Goal: Navigation & Orientation: Find specific page/section

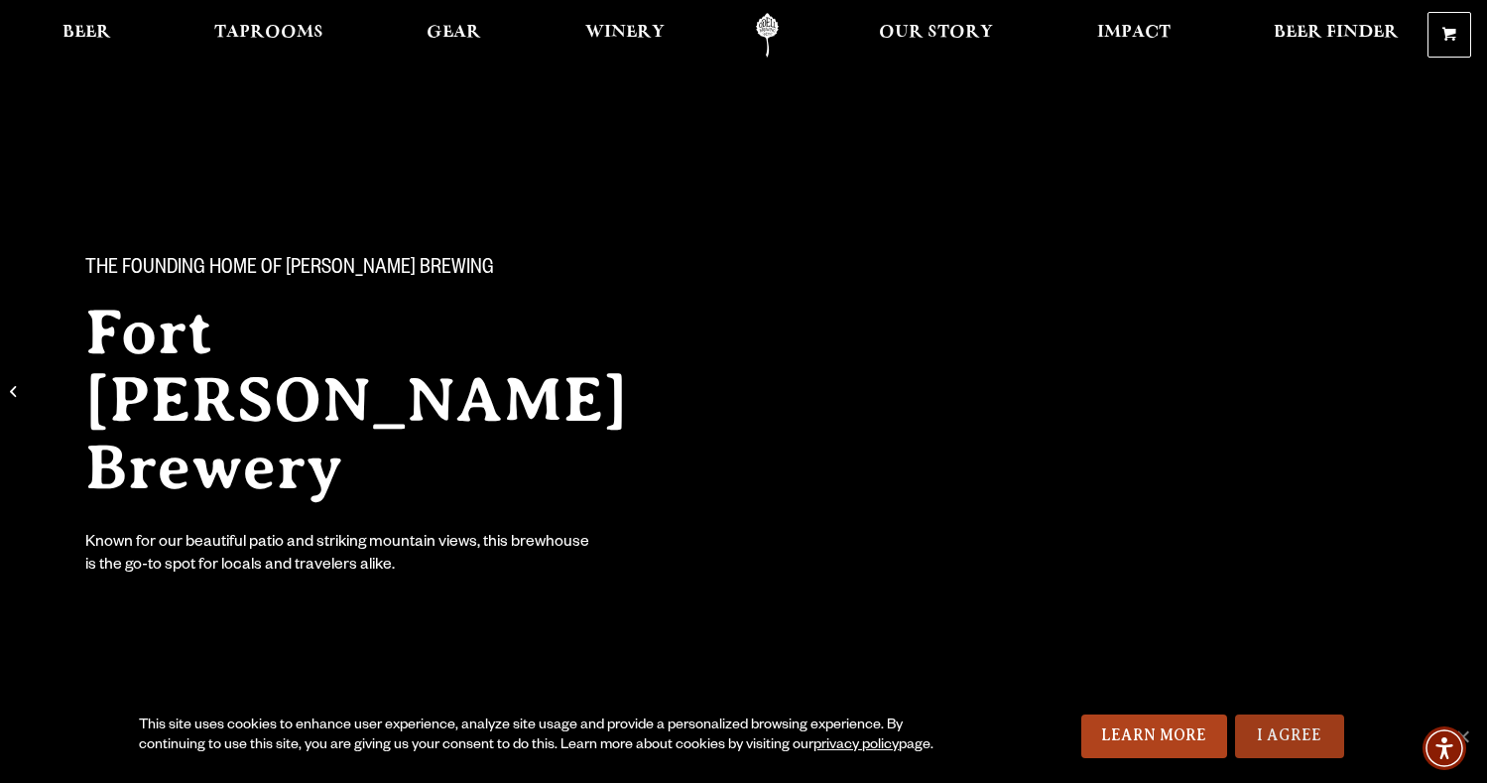
click at [1295, 732] on link "I Agree" at bounding box center [1289, 736] width 109 height 44
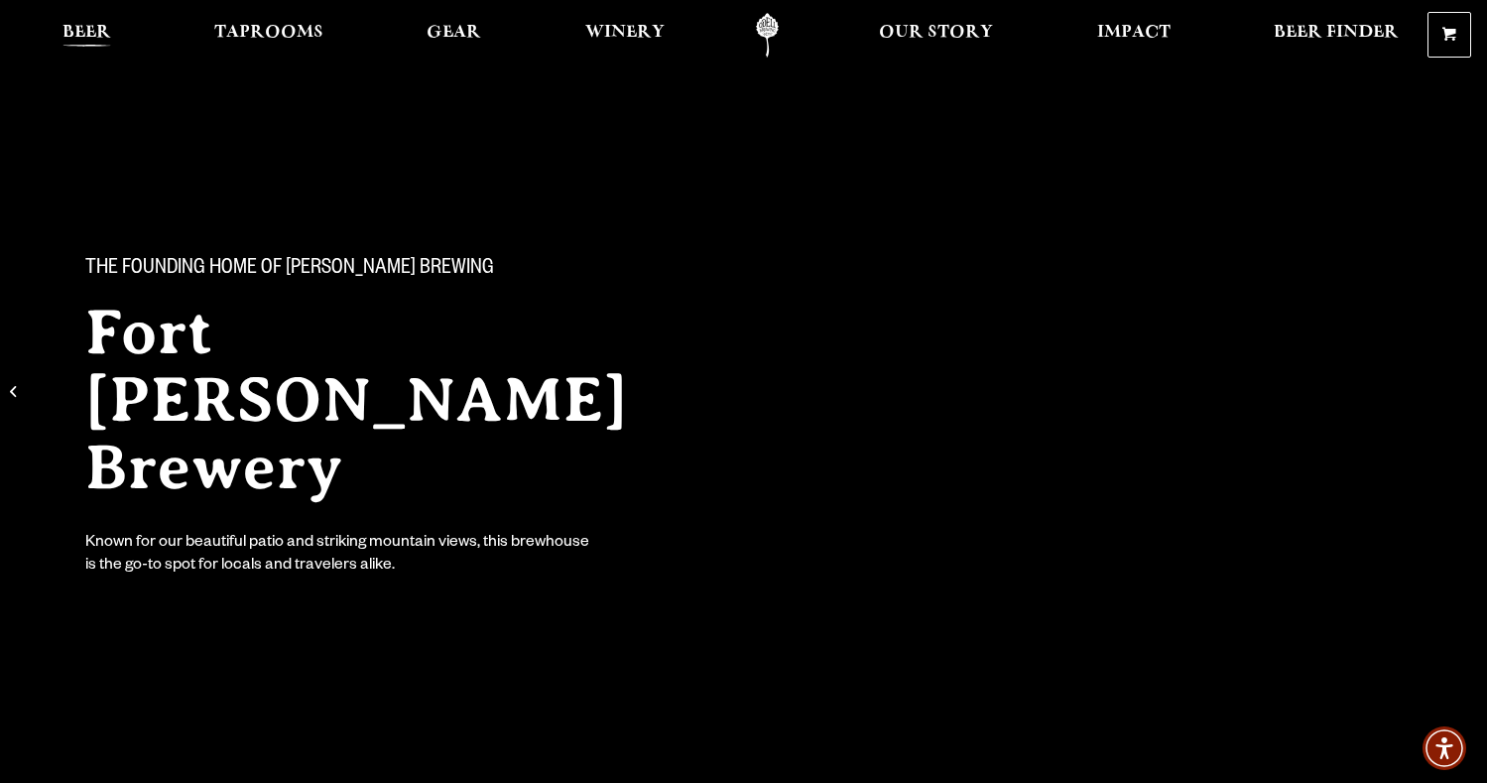
click at [85, 32] on span "Beer" at bounding box center [86, 33] width 49 height 16
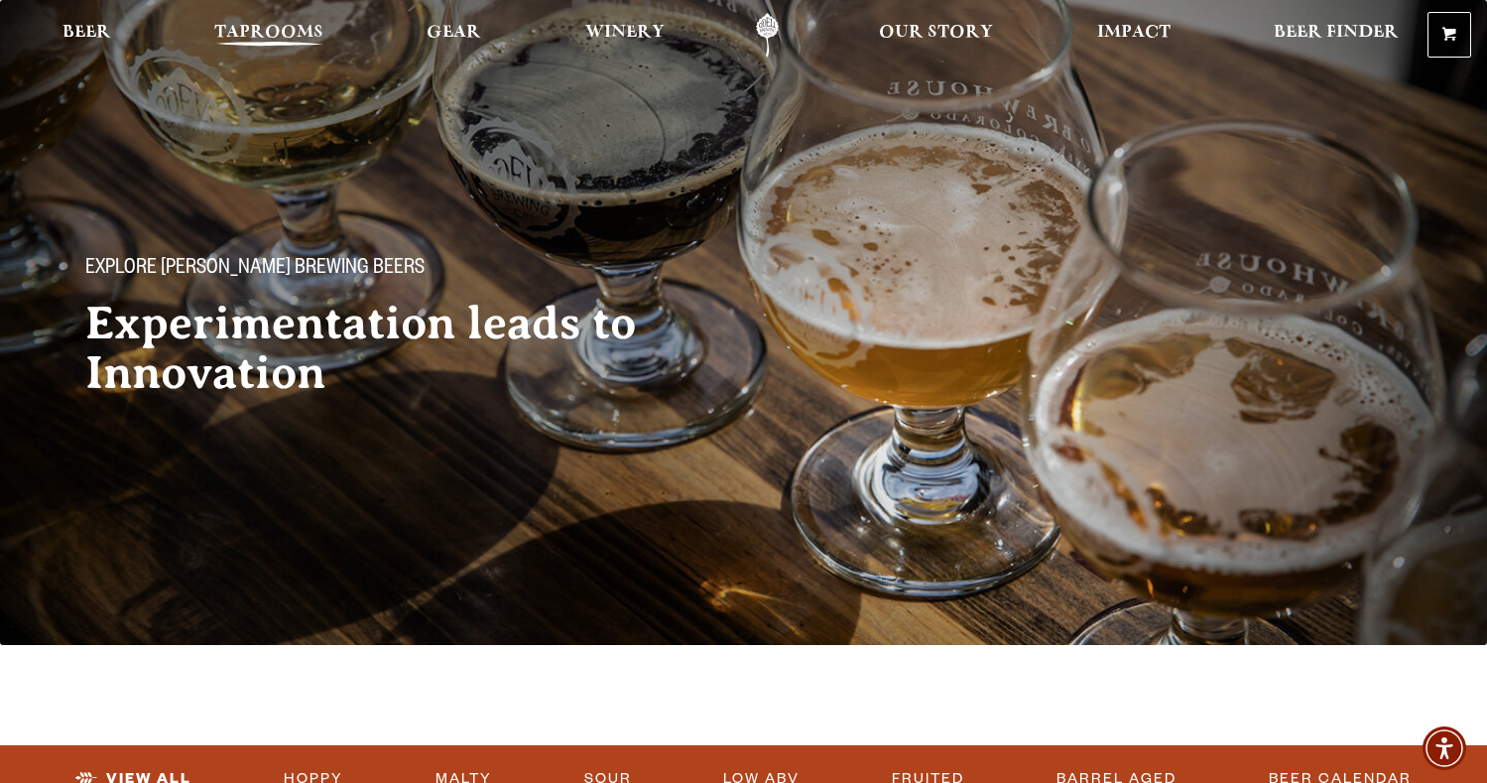
click at [272, 26] on span "Taprooms" at bounding box center [268, 33] width 109 height 16
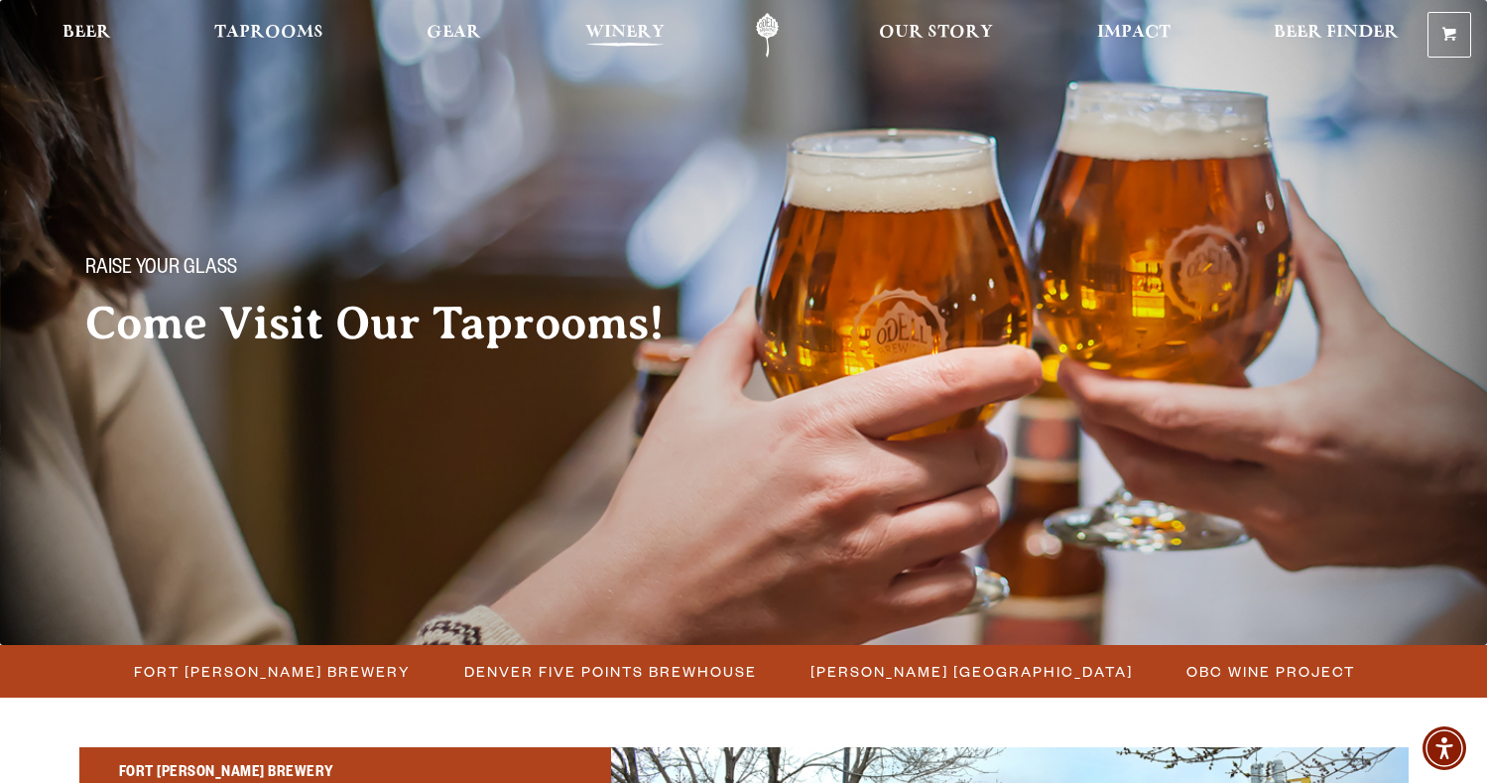
click at [635, 35] on span "Winery" at bounding box center [624, 33] width 79 height 16
